Goal: Task Accomplishment & Management: Manage account settings

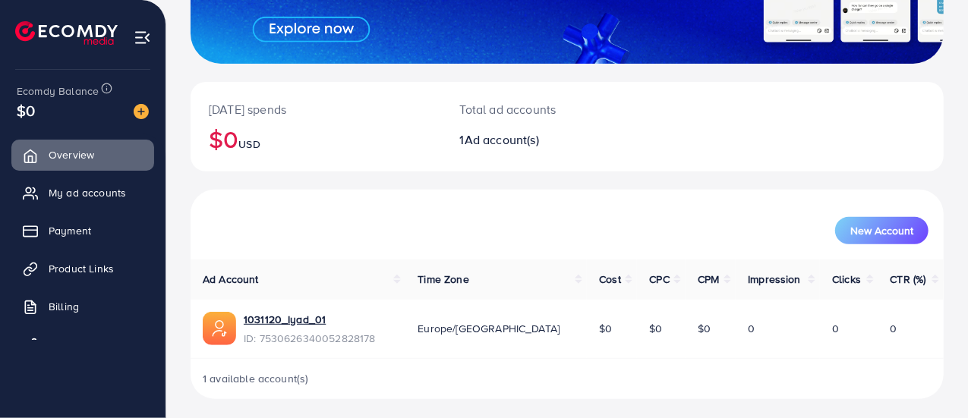
scroll to position [240, 0]
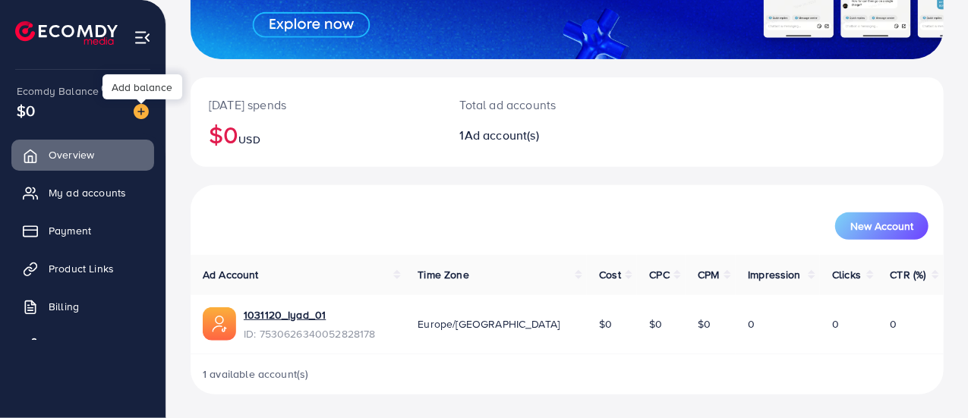
click at [141, 112] on img at bounding box center [141, 111] width 15 height 15
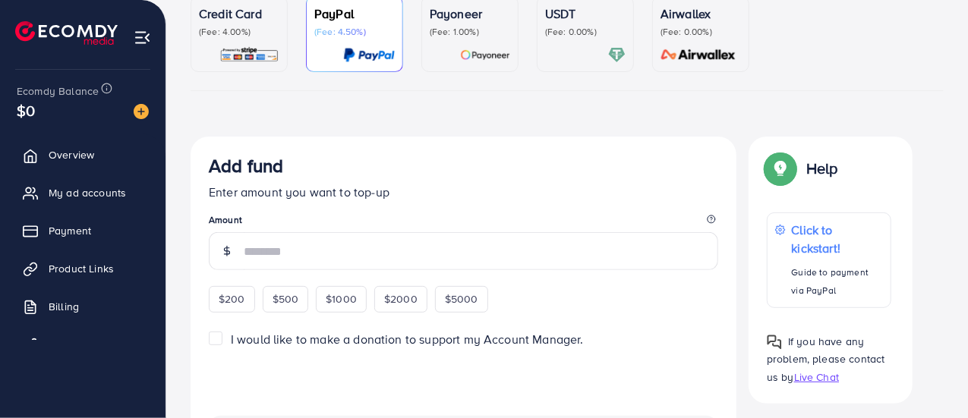
scroll to position [380, 0]
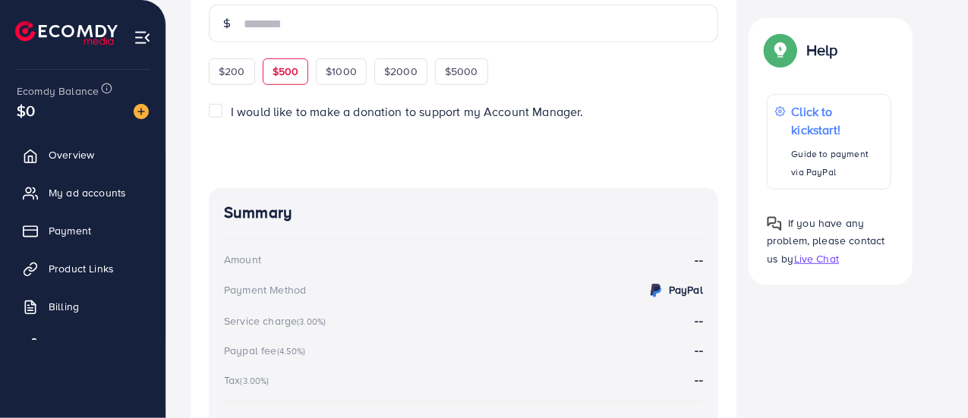
click at [281, 74] on span "$500" at bounding box center [286, 71] width 27 height 15
type input "***"
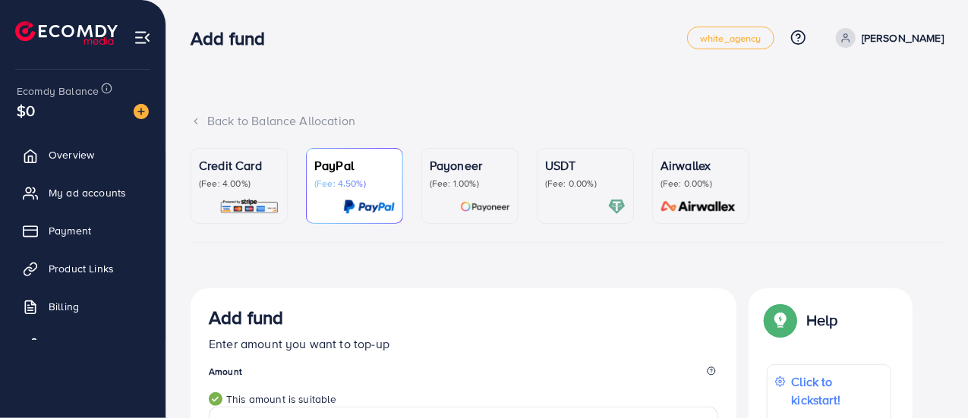
scroll to position [0, 0]
click at [79, 194] on span "My ad accounts" at bounding box center [90, 192] width 77 height 15
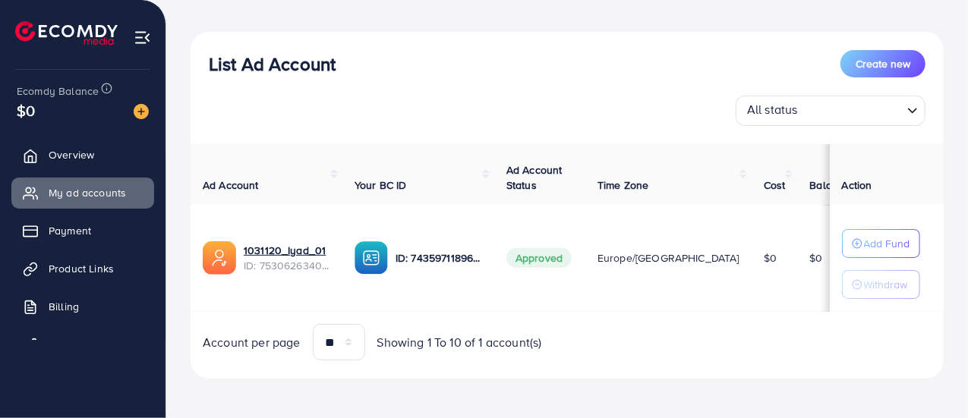
scroll to position [163, 0]
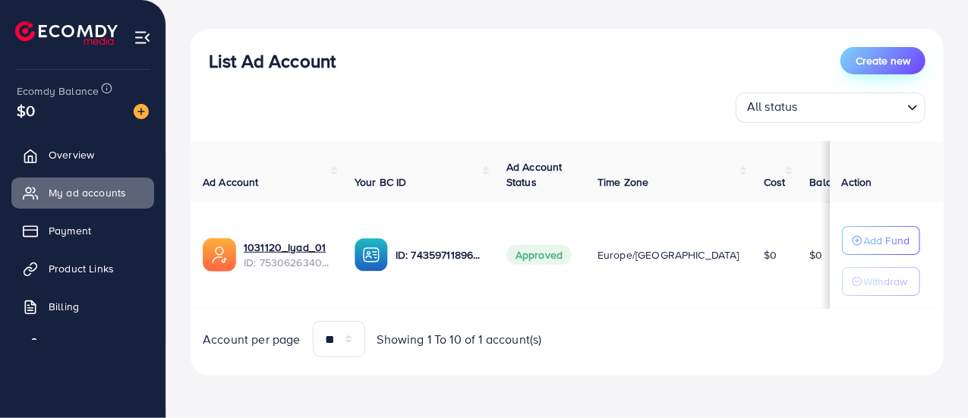
click at [889, 63] on span "Create new" at bounding box center [883, 60] width 55 height 15
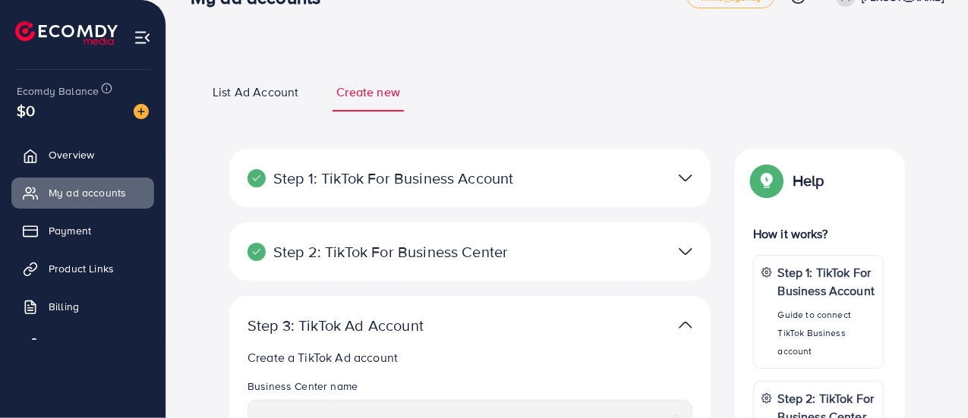
scroll to position [76, 0]
